Goal: Download file/media

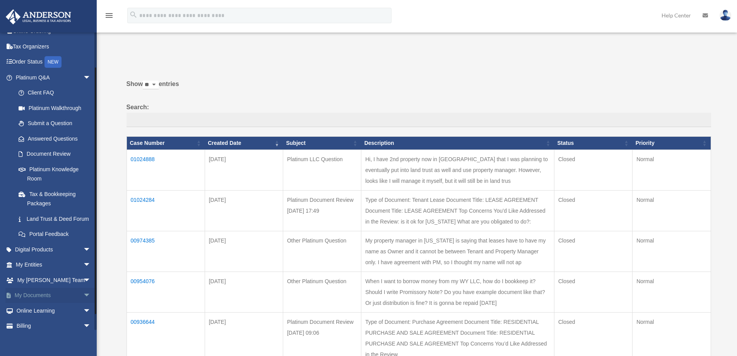
scroll to position [39, 0]
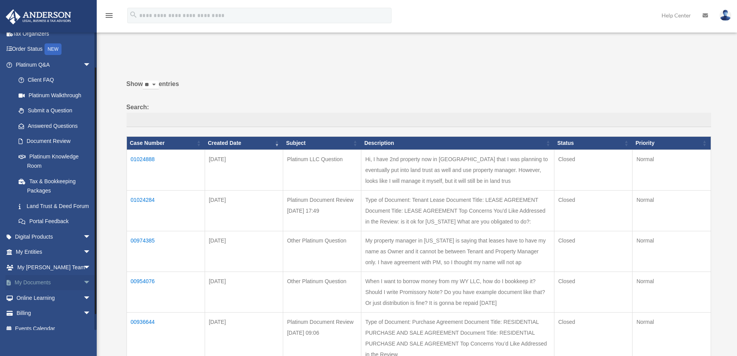
click at [83, 289] on span "arrow_drop_down" at bounding box center [90, 283] width 15 height 16
click at [39, 305] on link "Box" at bounding box center [57, 297] width 92 height 15
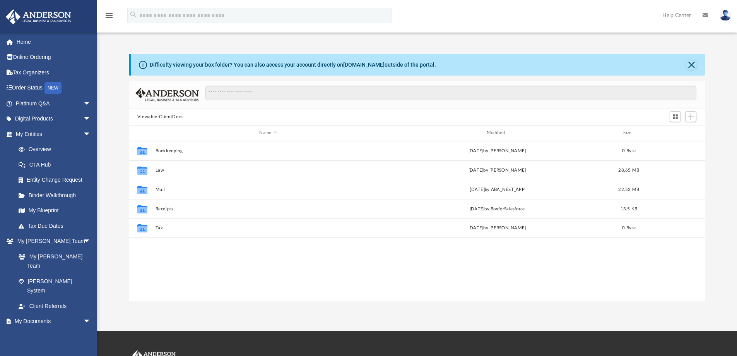
scroll to position [170, 570]
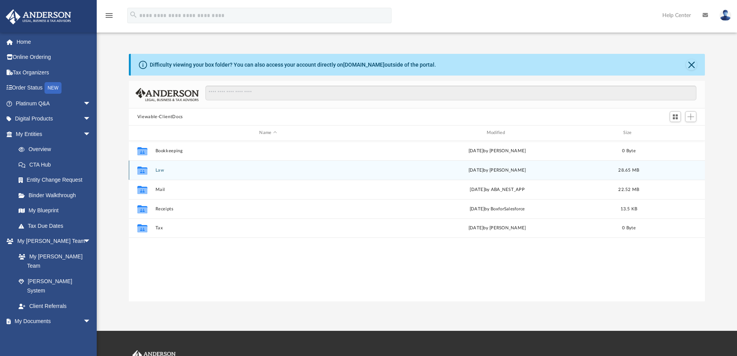
click at [160, 171] on button "Law" at bounding box center [268, 170] width 226 height 5
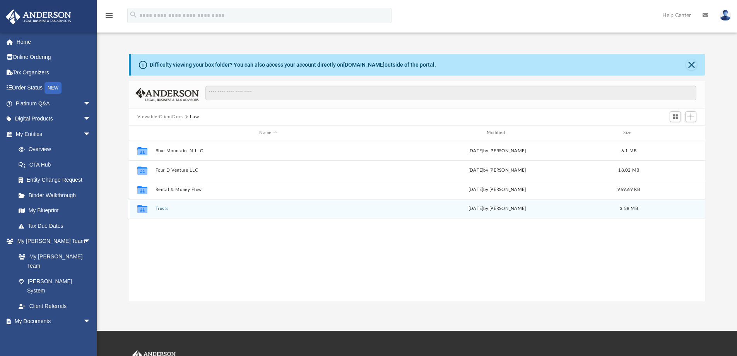
click at [165, 206] on button "Trusts" at bounding box center [268, 208] width 226 height 5
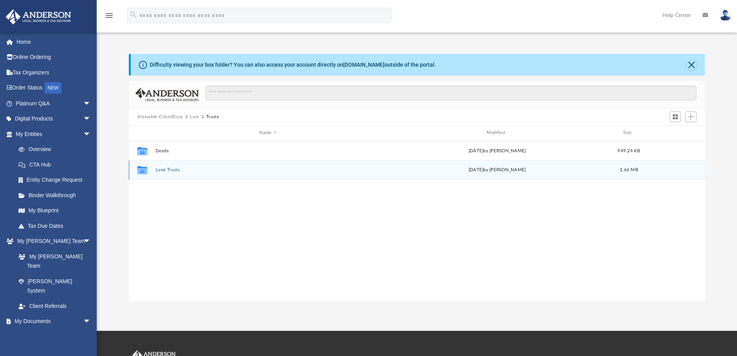
click at [169, 169] on button "Land Trusts" at bounding box center [268, 169] width 226 height 5
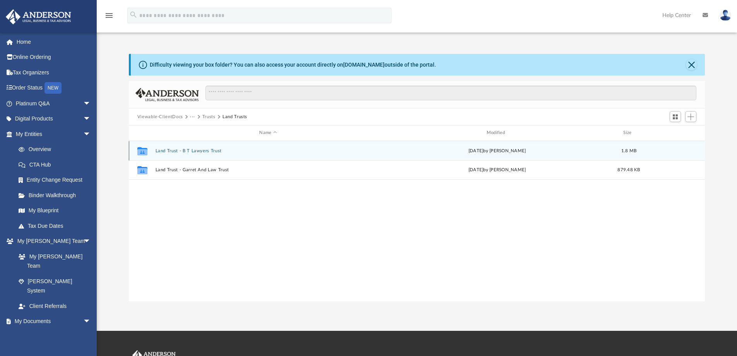
click at [200, 152] on button "Land Trust - B T Lawyers Trust" at bounding box center [268, 150] width 226 height 5
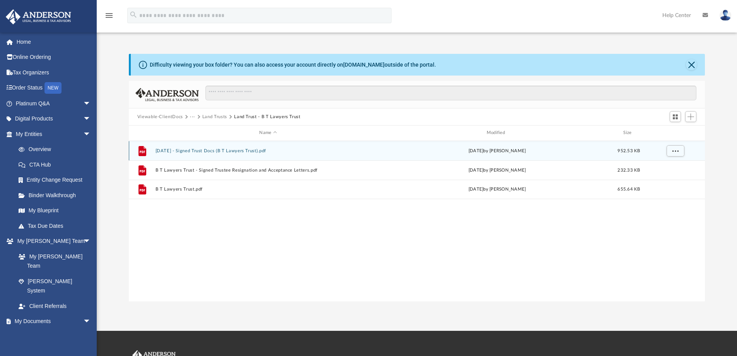
click at [223, 150] on button "[DATE] - Signed Trust Docs (B T Lawyers Trust).pdf" at bounding box center [268, 150] width 226 height 5
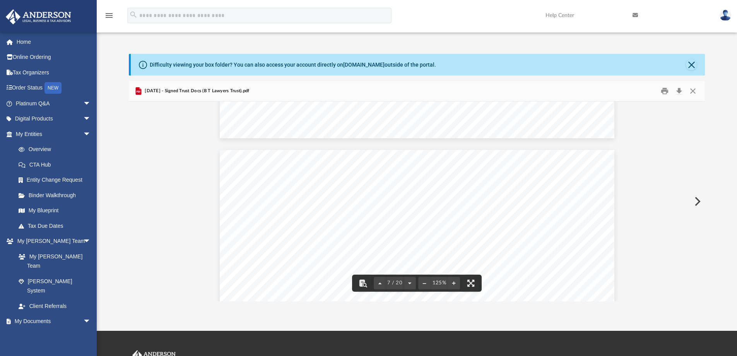
scroll to position [3036, 0]
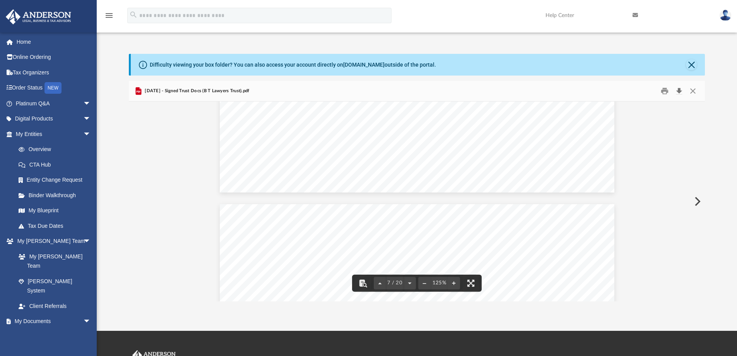
click at [680, 92] on button "Download" at bounding box center [679, 91] width 14 height 12
click at [725, 146] on div "Difficulty viewing your box folder? You can also access your account directly o…" at bounding box center [417, 177] width 640 height 247
click at [695, 88] on button "Close" at bounding box center [693, 91] width 14 height 12
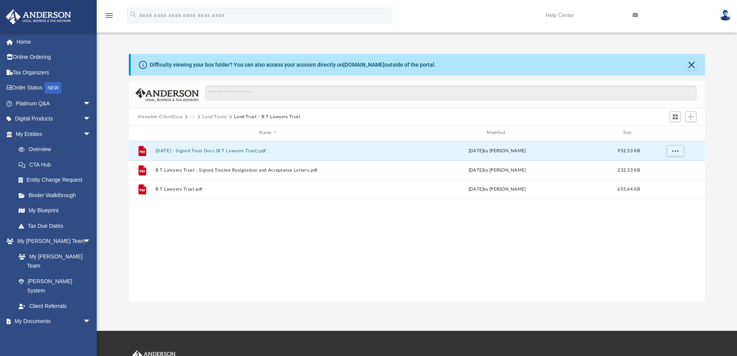
click at [170, 119] on button "Viewable-ClientDocs" at bounding box center [160, 116] width 46 height 7
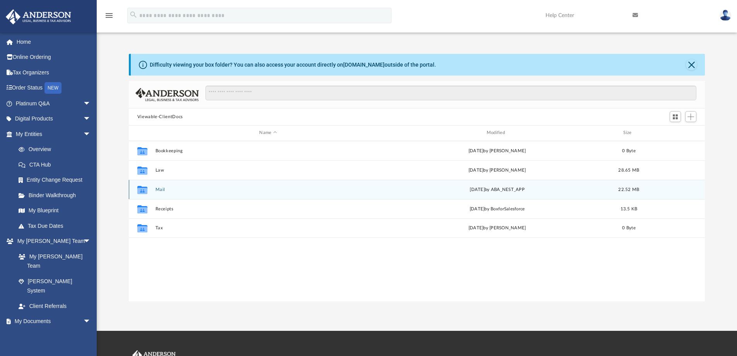
click at [161, 192] on button "Mail" at bounding box center [268, 189] width 226 height 5
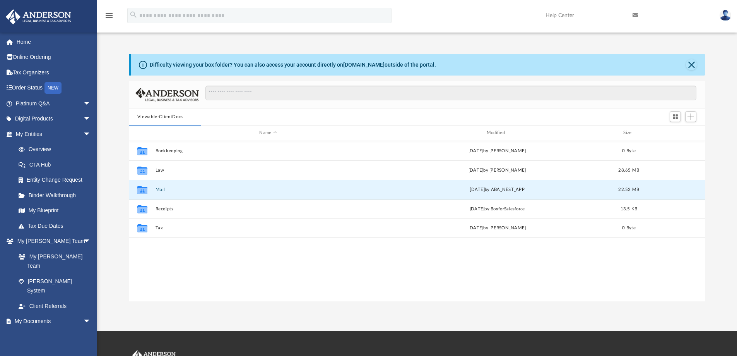
click at [160, 189] on button "Mail" at bounding box center [268, 189] width 226 height 5
click at [161, 187] on button "Mail" at bounding box center [268, 189] width 226 height 5
click at [33, 329] on link "Box" at bounding box center [57, 336] width 92 height 15
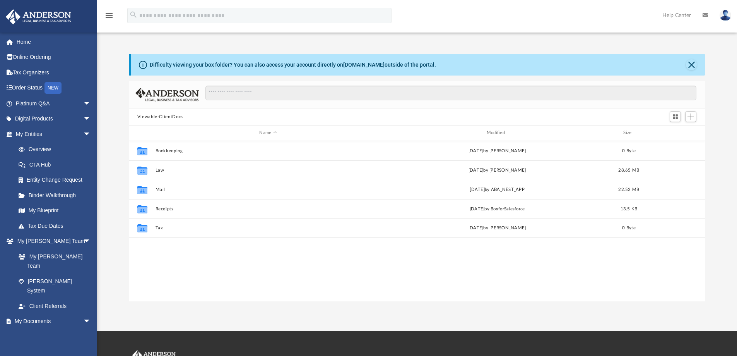
scroll to position [170, 570]
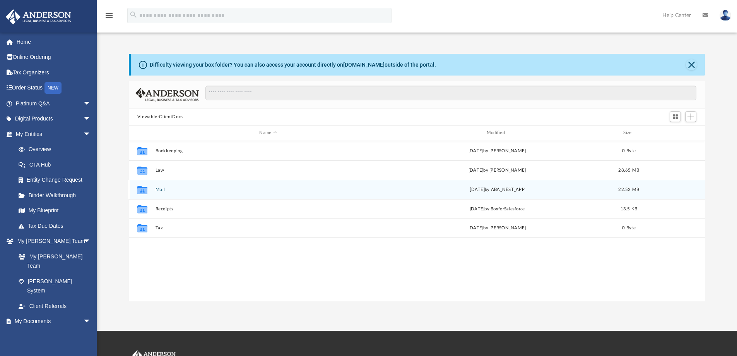
click at [158, 190] on button "Mail" at bounding box center [268, 189] width 226 height 5
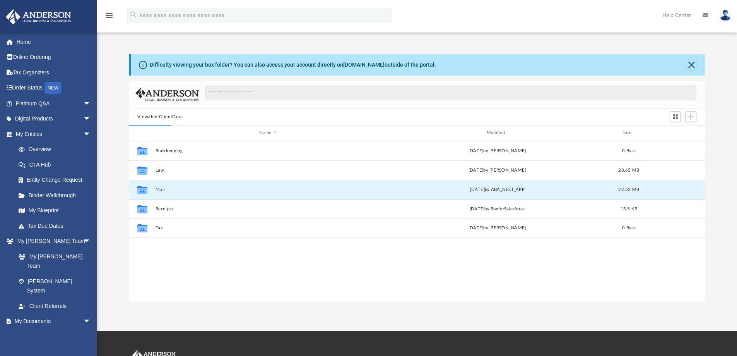
click at [142, 188] on icon "grid" at bounding box center [142, 190] width 10 height 6
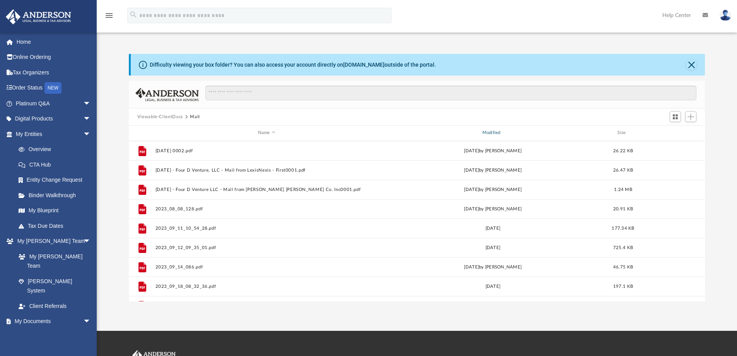
click at [498, 135] on div "Modified" at bounding box center [492, 132] width 223 height 7
click at [494, 131] on div "Modified" at bounding box center [492, 132] width 223 height 7
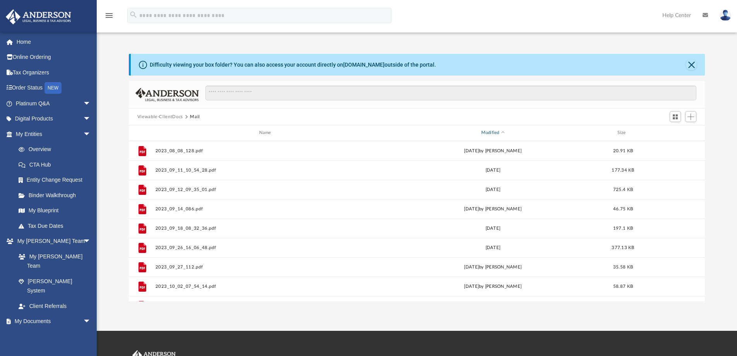
click at [494, 131] on div "Modified" at bounding box center [492, 132] width 223 height 7
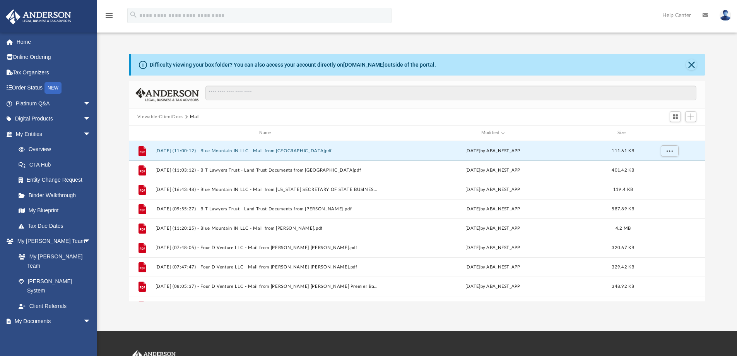
click at [189, 149] on button "2025.07.30 (11:00:12) - Blue Mountain IN LLC - Mail from Village At Eagles Land…" at bounding box center [266, 150] width 223 height 5
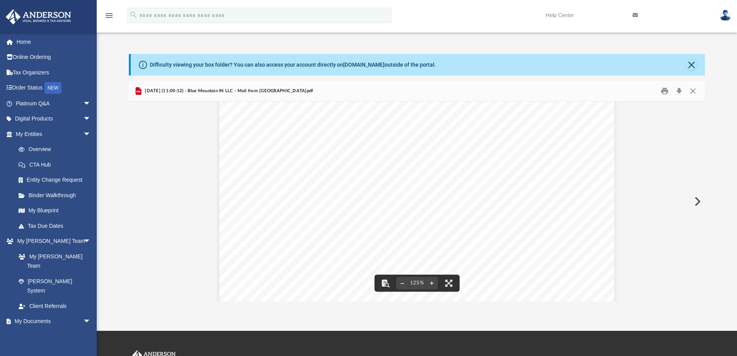
scroll to position [39, 0]
